Goal: Task Accomplishment & Management: Complete application form

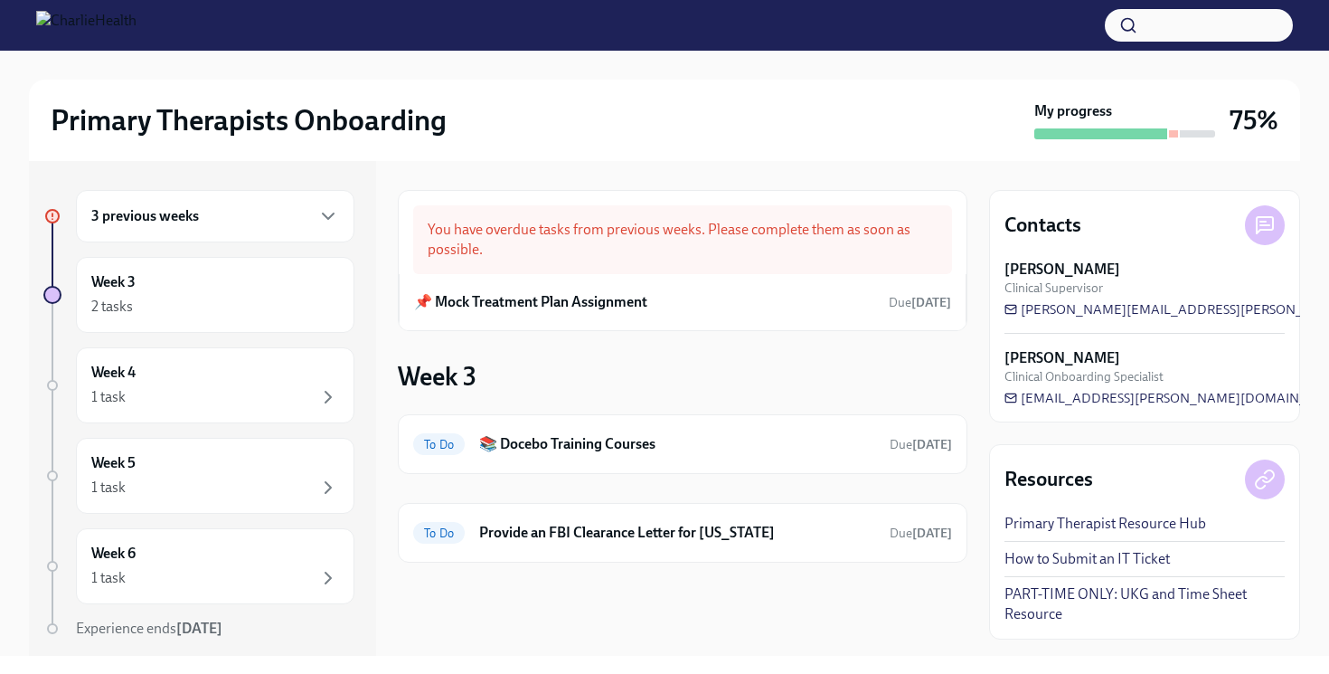
click at [316, 222] on div "3 previous weeks" at bounding box center [215, 216] width 248 height 22
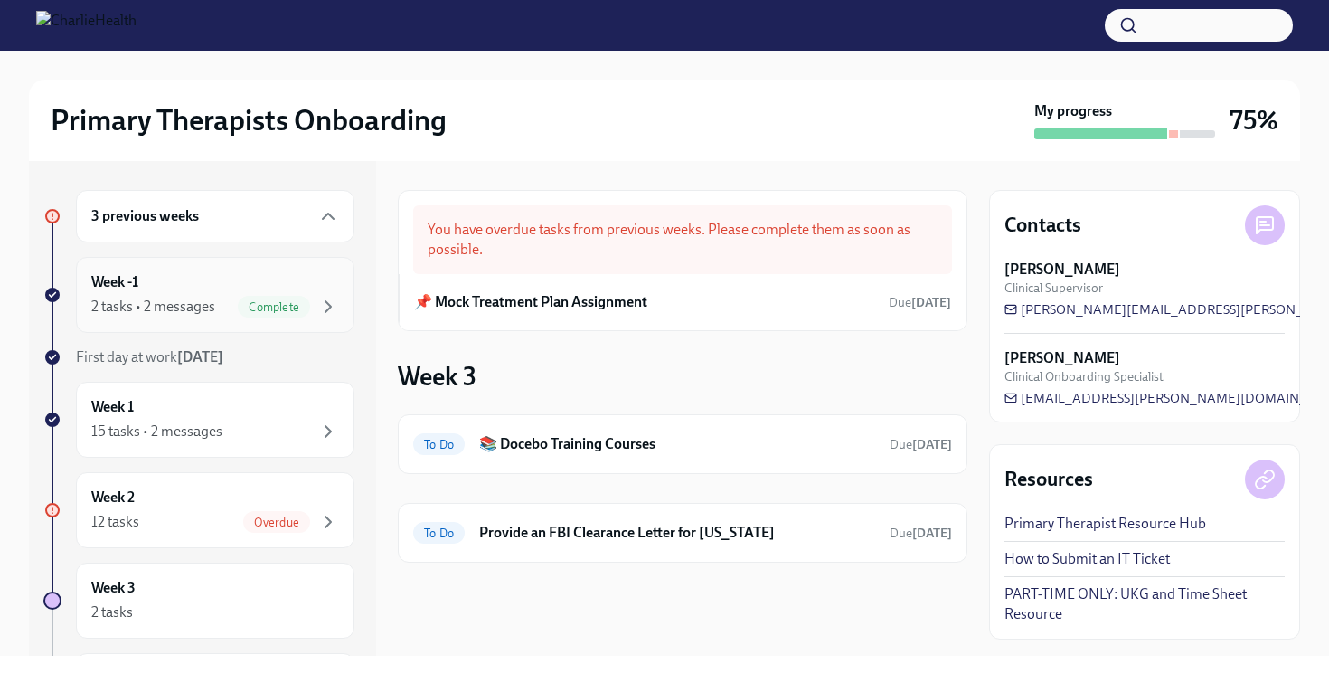
click at [291, 300] on span "Complete" at bounding box center [274, 307] width 72 height 14
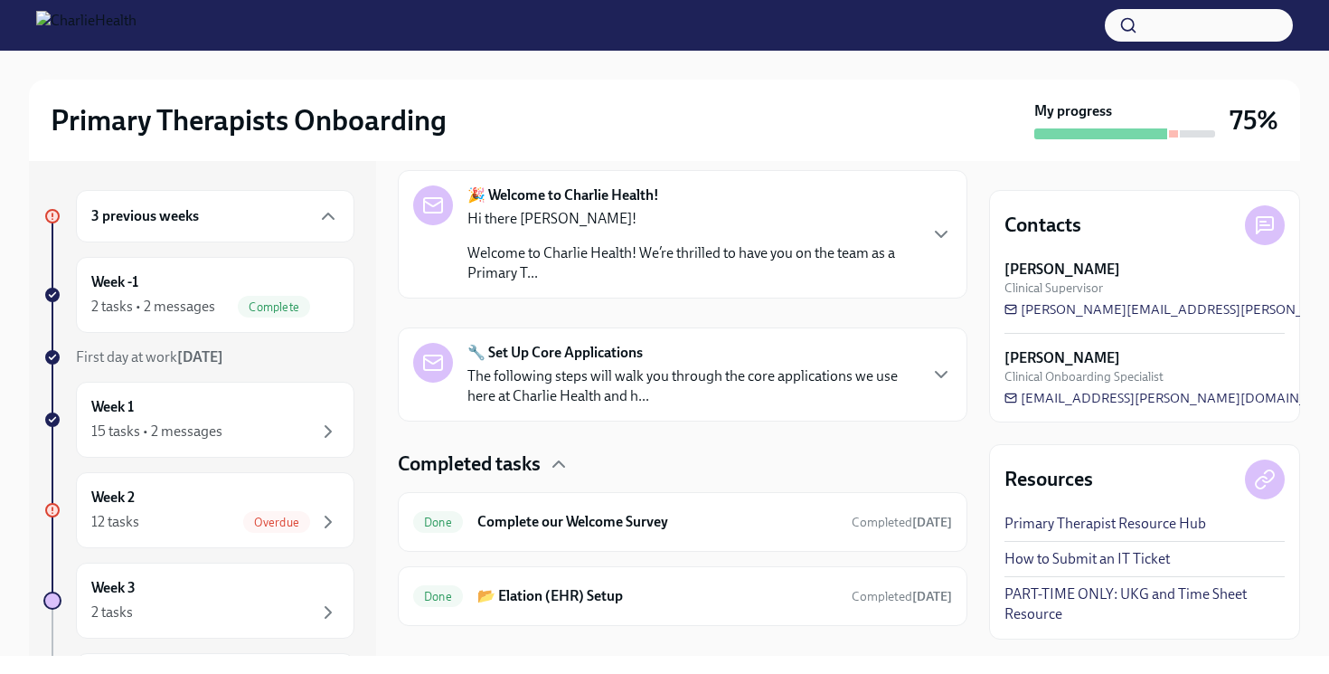
scroll to position [317, 0]
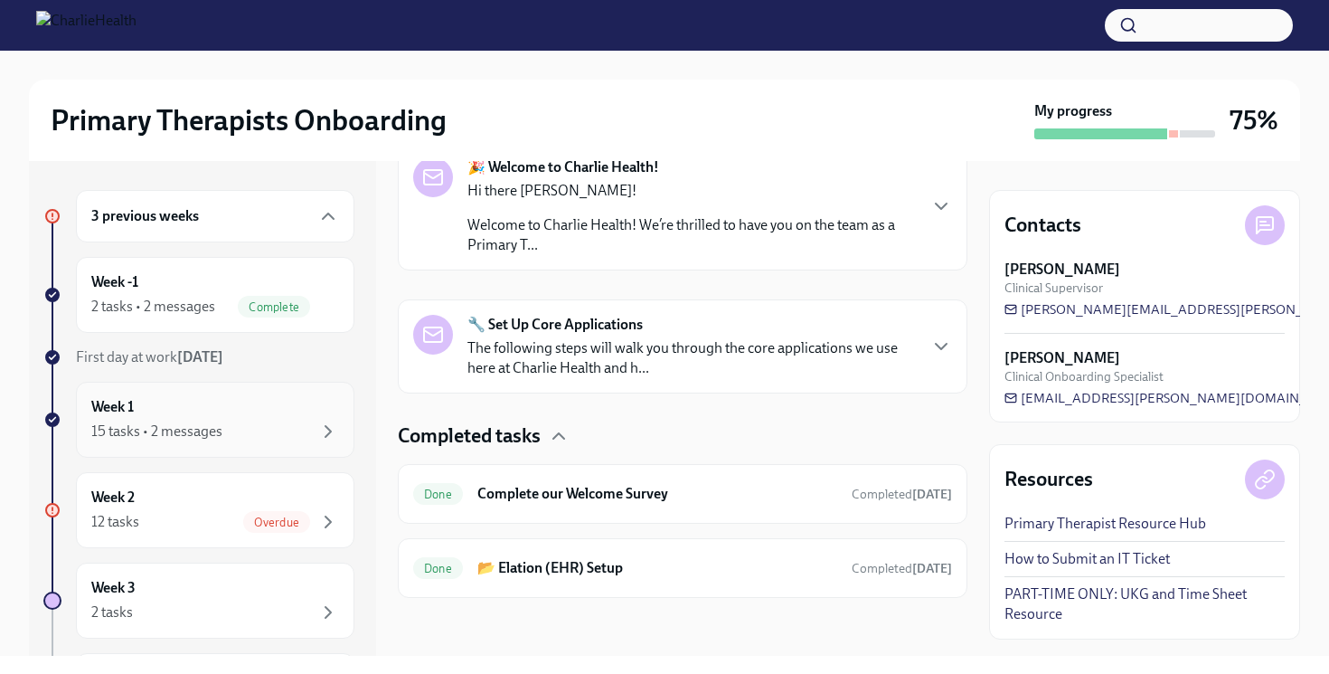
click at [233, 434] on div "15 tasks • 2 messages" at bounding box center [215, 431] width 248 height 22
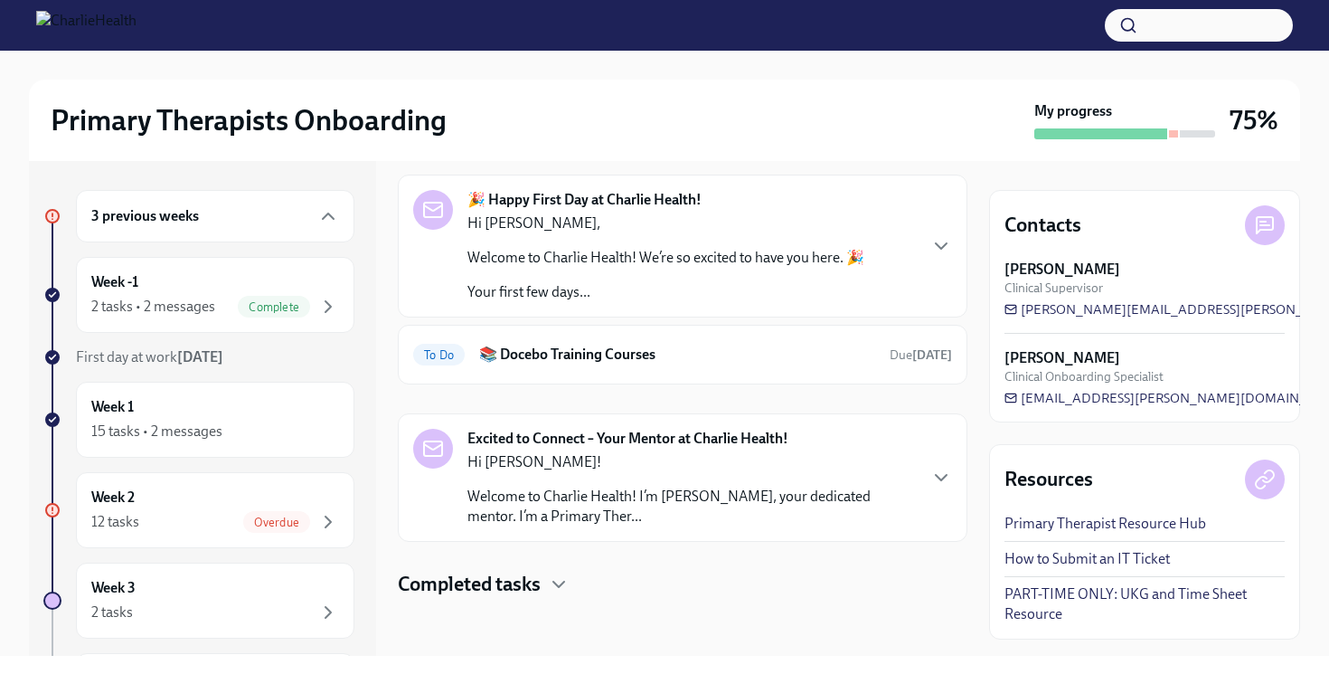
click at [543, 590] on div "Completed tasks" at bounding box center [683, 584] width 570 height 27
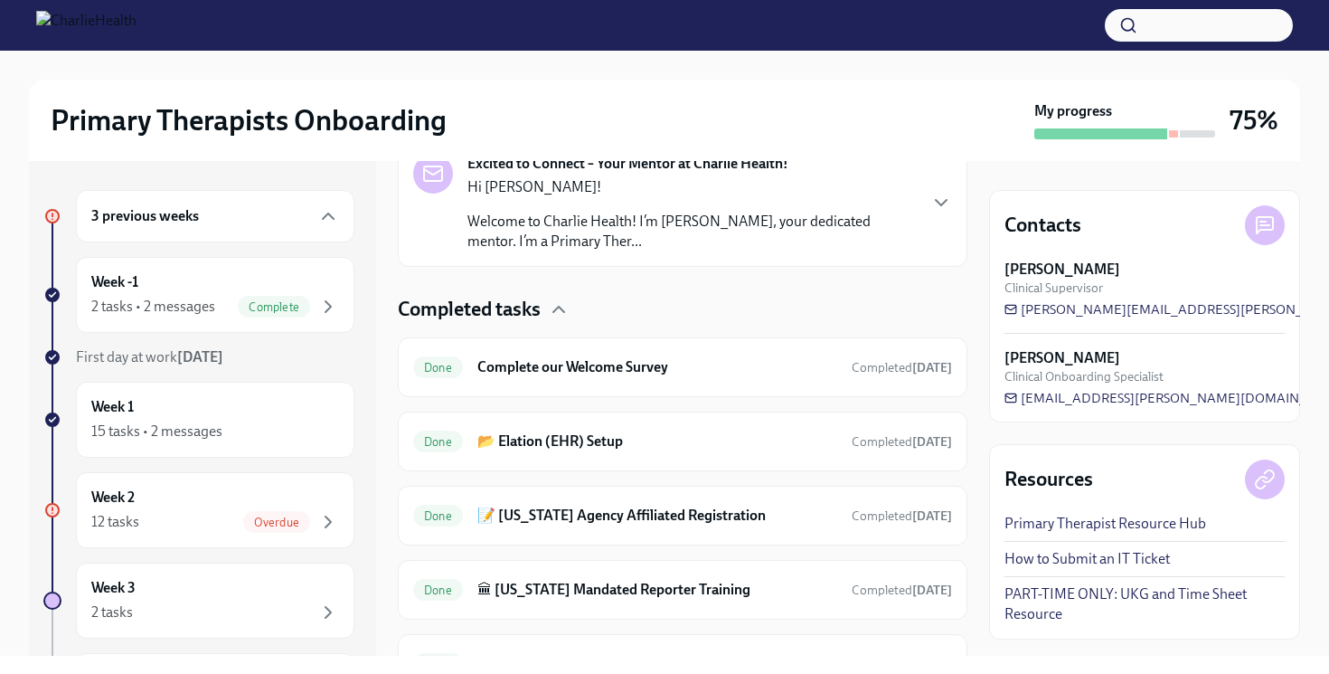
scroll to position [366, 0]
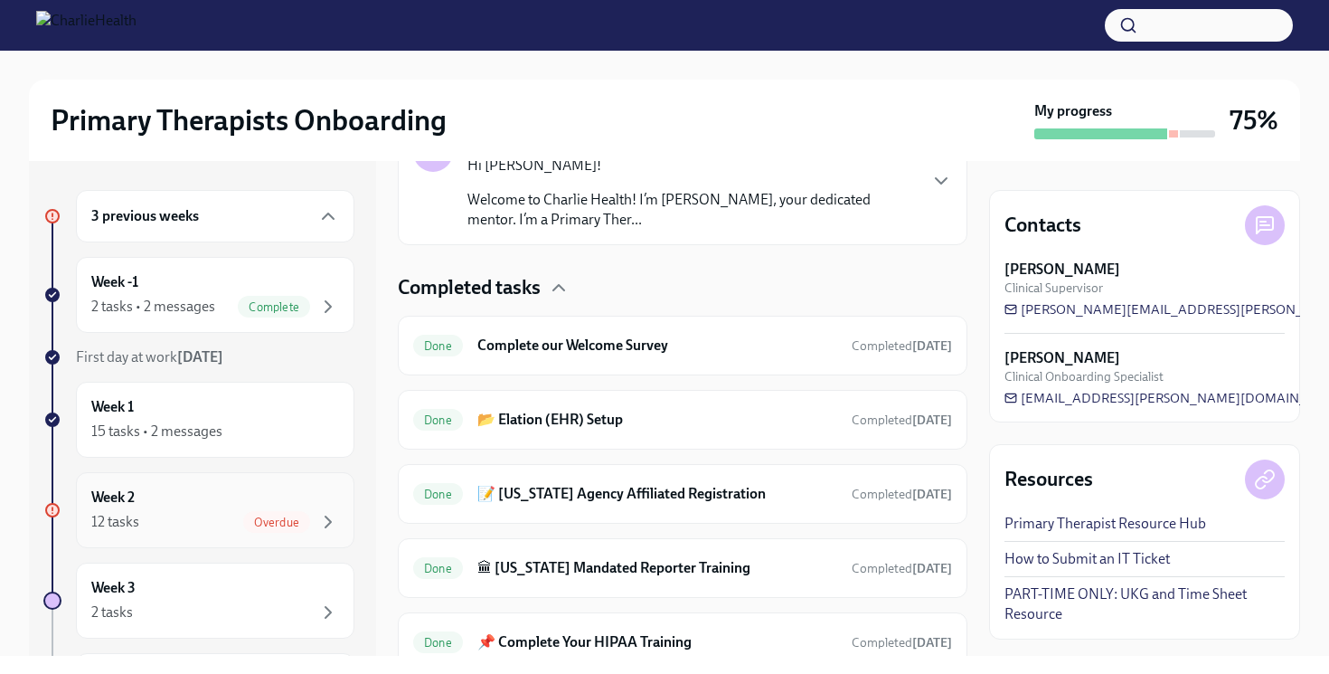
click at [299, 506] on div "Week 2 12 tasks Overdue" at bounding box center [215, 509] width 248 height 45
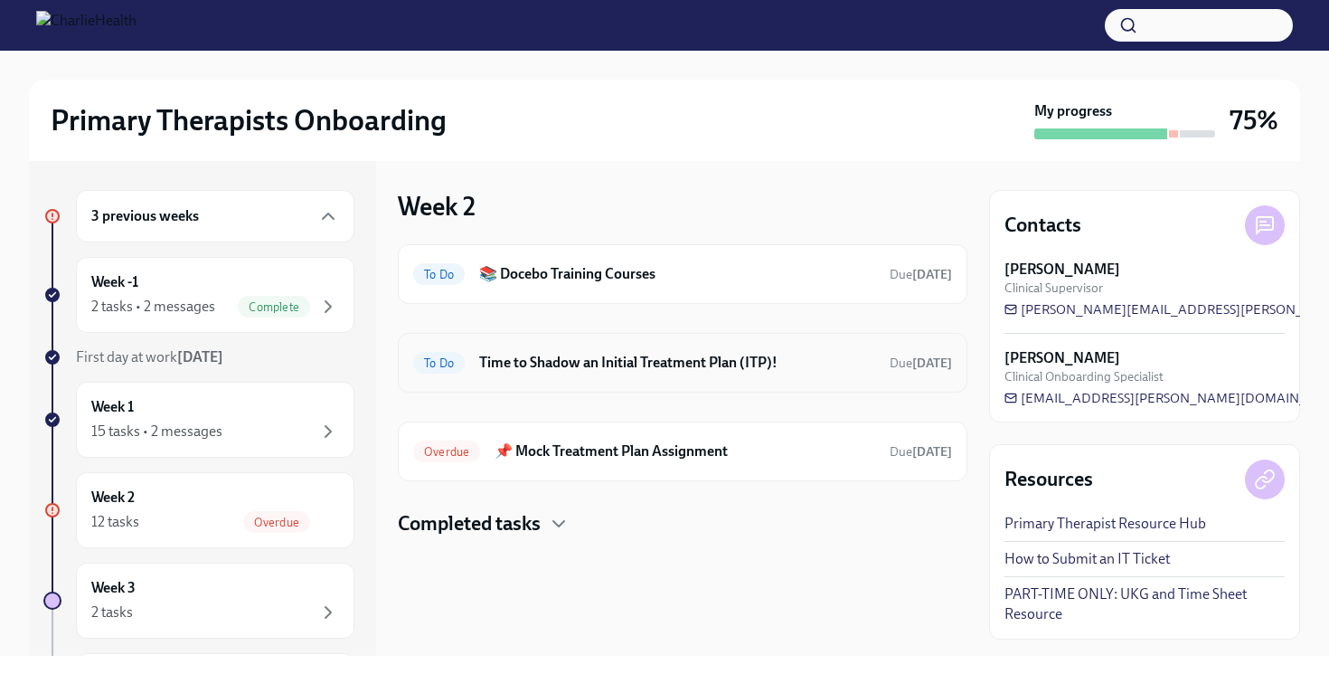
click at [584, 371] on h6 "Time to Shadow an Initial Treatment Plan (ITP)!" at bounding box center [677, 363] width 396 height 20
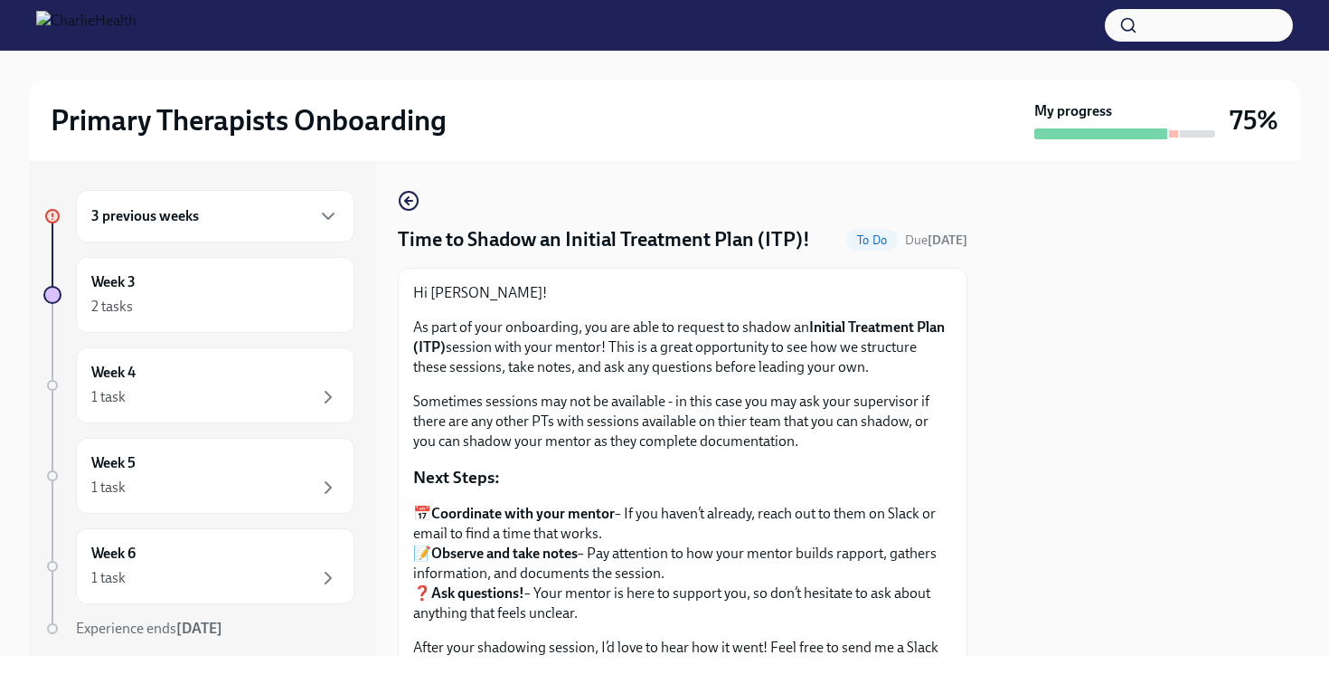
scroll to position [304, 0]
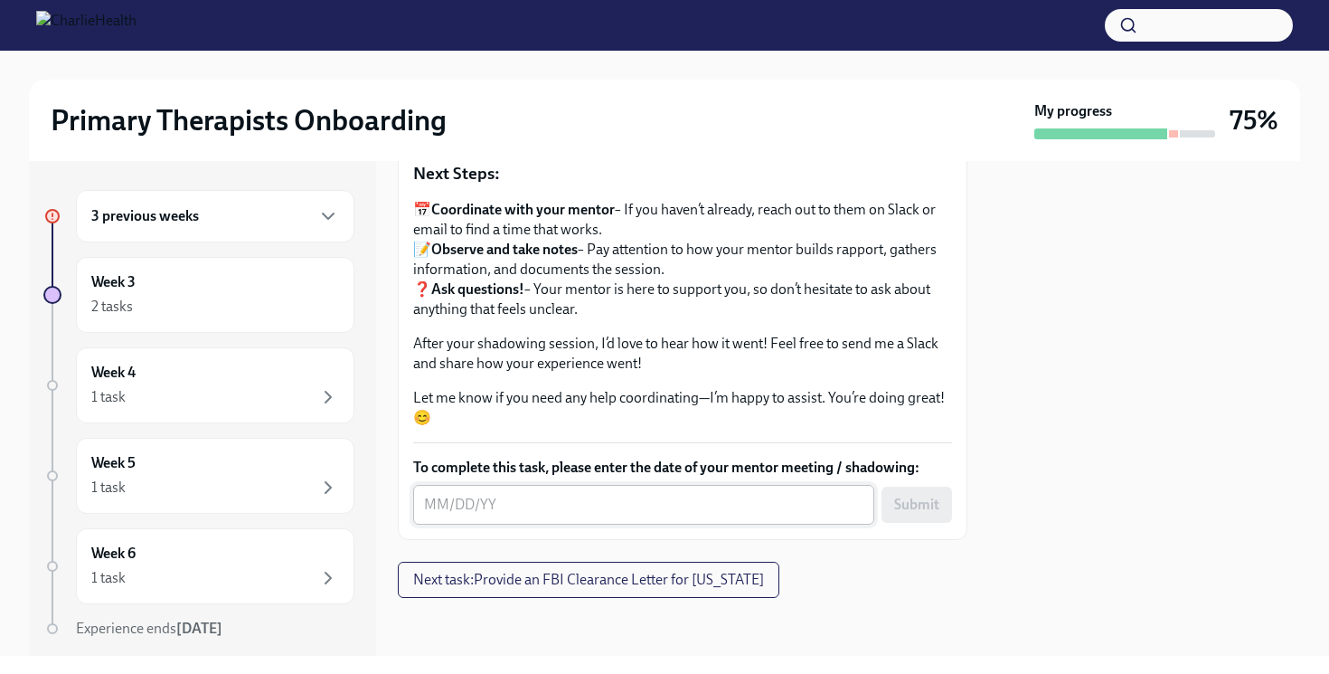
click at [567, 512] on textarea "To complete this task, please enter the date of your mentor meeting / shadowing:" at bounding box center [643, 505] width 439 height 22
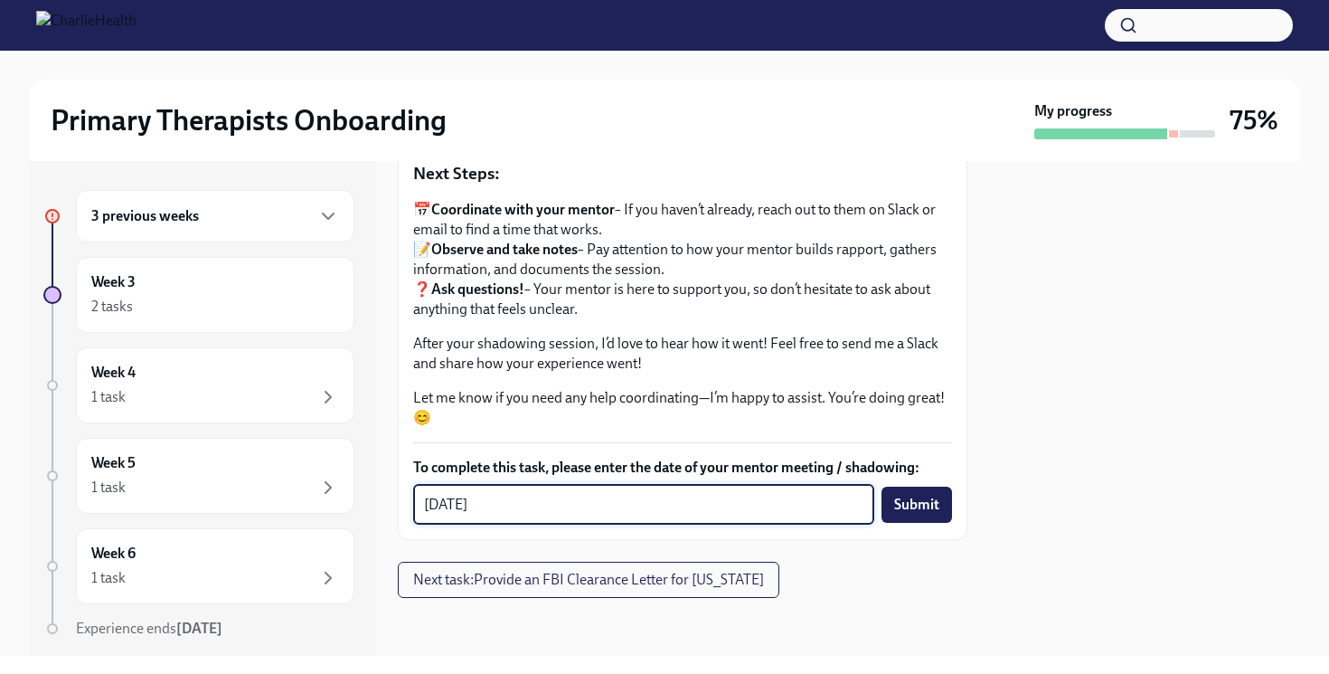
type textarea "[DATE]"
click at [841, 559] on div "Time to Shadow an Initial Treatment Plan (ITP)! To Do Due [DATE] Hi [PERSON_NAM…" at bounding box center [683, 242] width 570 height 712
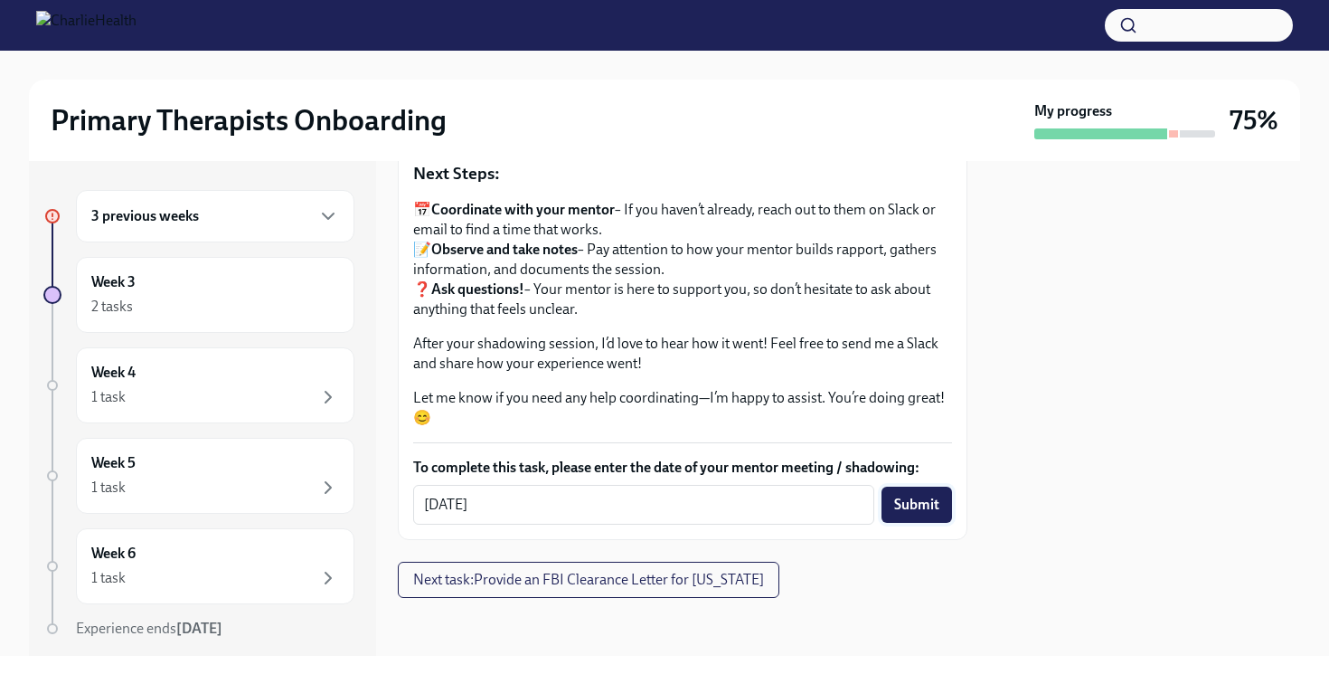
click at [915, 517] on button "Submit" at bounding box center [917, 504] width 71 height 36
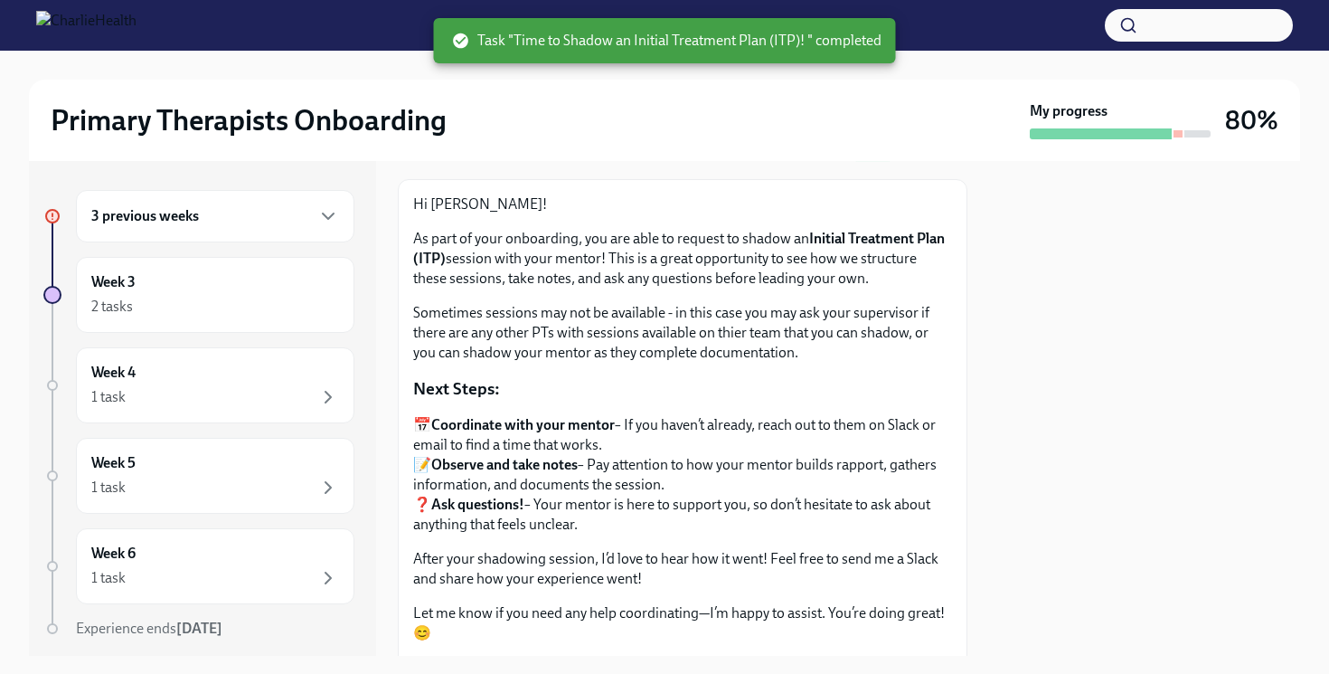
scroll to position [0, 0]
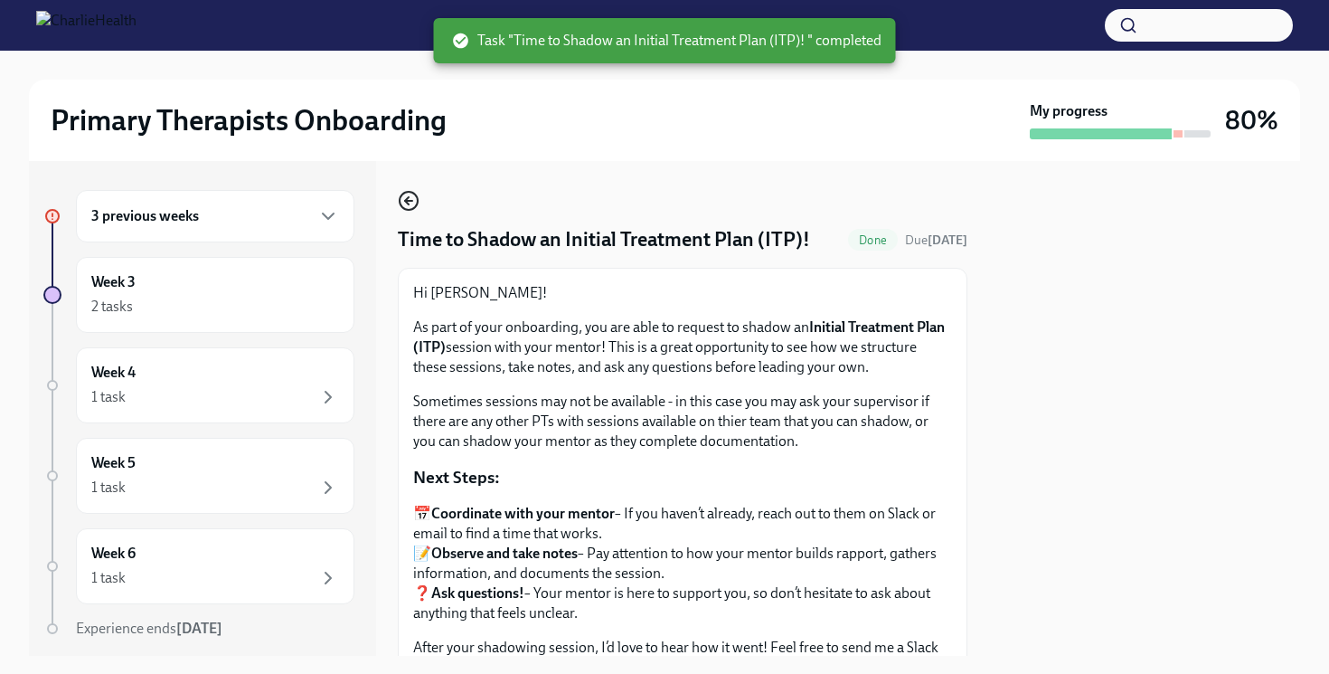
click at [414, 202] on icon "button" at bounding box center [409, 201] width 22 height 22
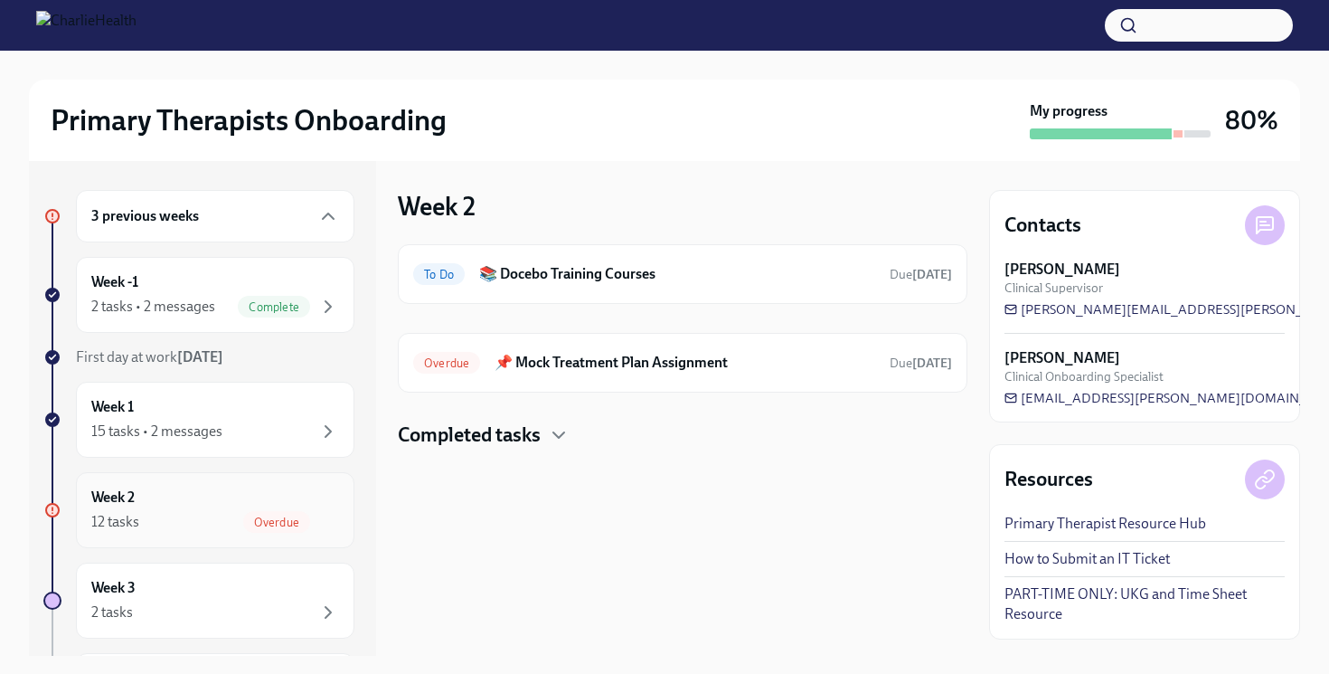
click at [275, 493] on div "Week 2 12 tasks Overdue" at bounding box center [215, 509] width 248 height 45
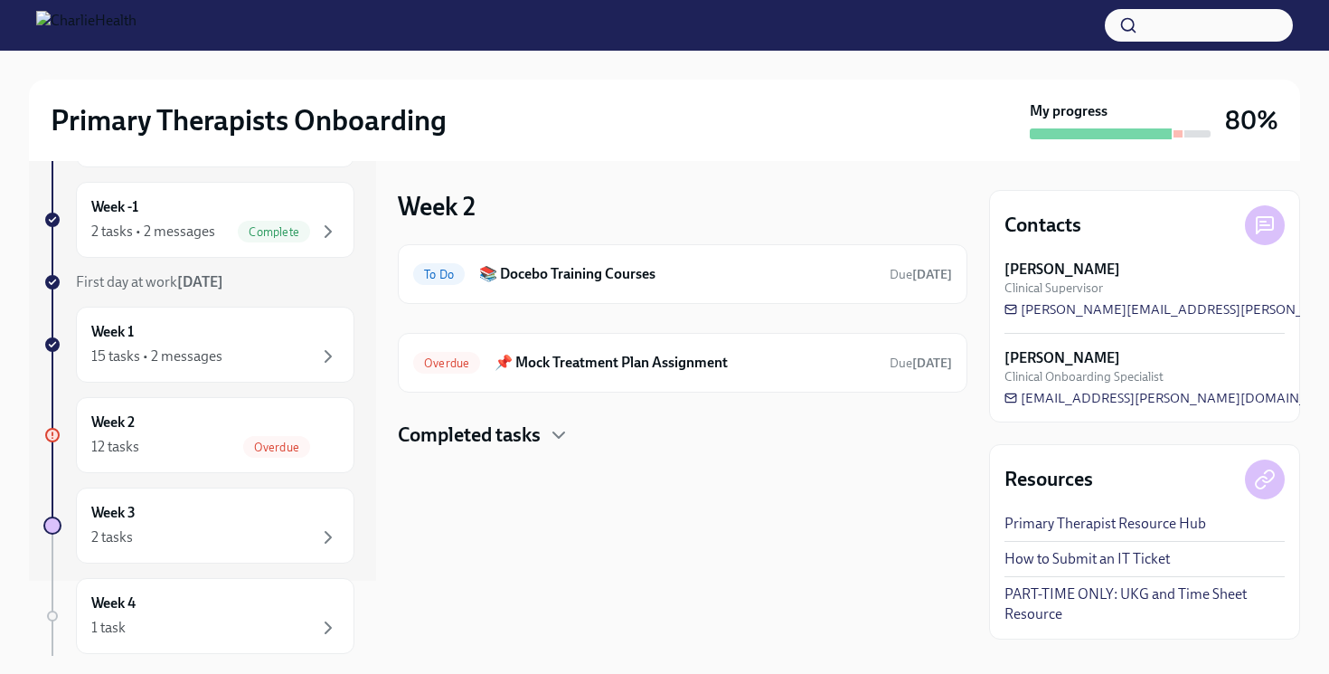
scroll to position [80, 0]
click at [284, 520] on div "Week 3 2 tasks" at bounding box center [215, 520] width 248 height 45
